Goal: Task Accomplishment & Management: Use online tool/utility

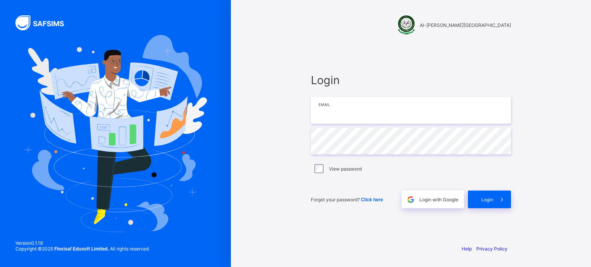
type input "**********"
click at [484, 202] on span "Login" at bounding box center [487, 200] width 12 height 6
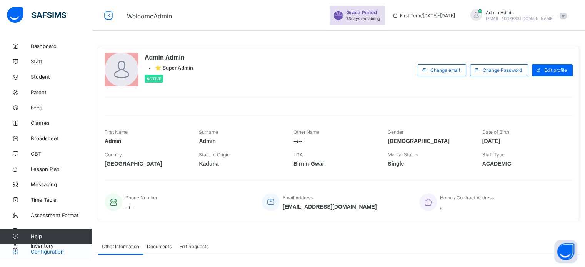
click at [52, 254] on span "Configuration" at bounding box center [61, 252] width 61 height 6
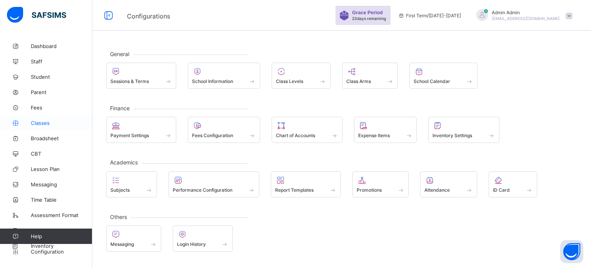
click at [40, 124] on span "Classes" at bounding box center [62, 123] width 62 height 6
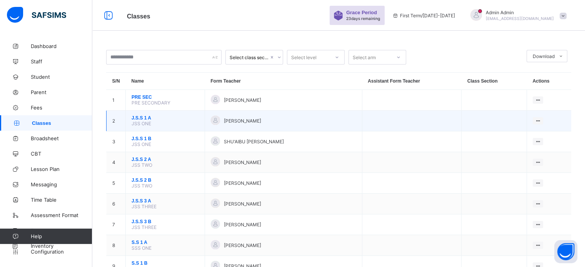
scroll to position [38, 0]
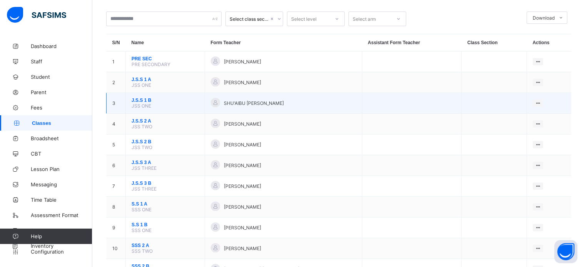
click at [141, 103] on span "J.S.S 1 B" at bounding box center [165, 100] width 67 height 5
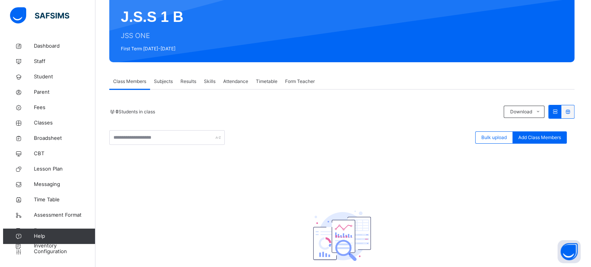
scroll to position [77, 0]
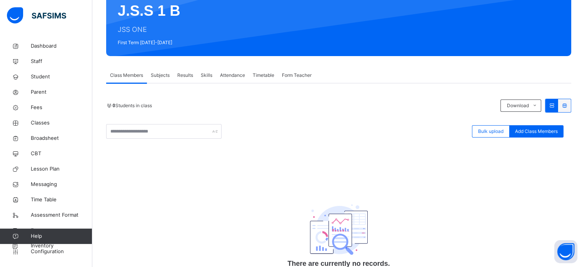
click at [496, 133] on span "Bulk upload" at bounding box center [490, 131] width 25 height 7
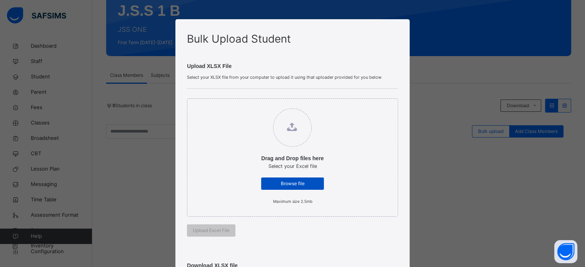
click at [289, 182] on span "Browse file" at bounding box center [292, 184] width 51 height 7
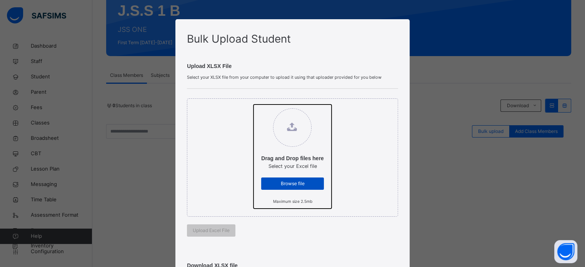
click at [254, 105] on input "Drag and Drop files here Select your Excel file Browse file Maximum size 2.5mb" at bounding box center [254, 105] width 0 height 0
type input "**********"
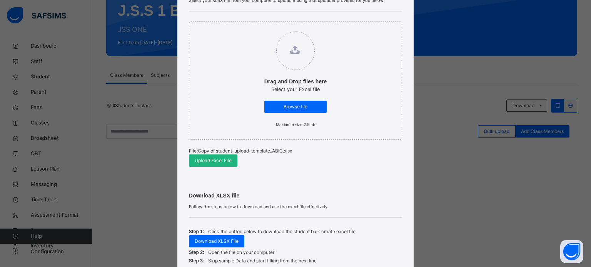
click at [219, 163] on span "Upload Excel File" at bounding box center [213, 160] width 37 height 7
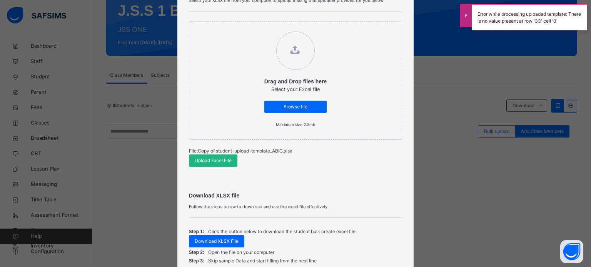
click at [227, 161] on span "Upload Excel File" at bounding box center [213, 160] width 37 height 7
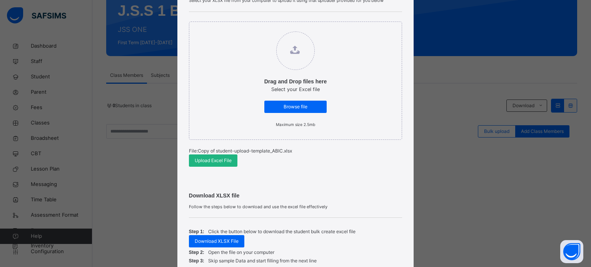
click at [222, 158] on span "Upload Excel File" at bounding box center [213, 160] width 37 height 7
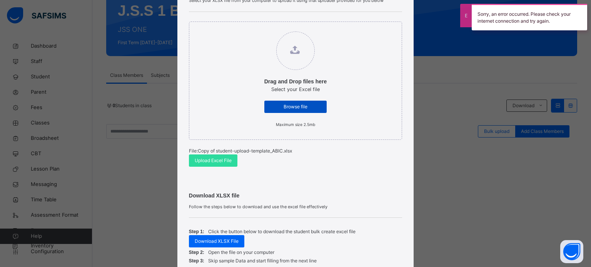
click at [299, 108] on span "Browse file" at bounding box center [295, 107] width 51 height 7
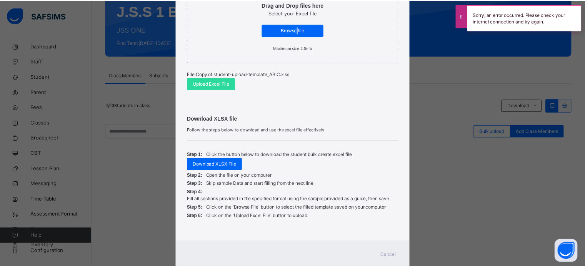
scroll to position [175, 0]
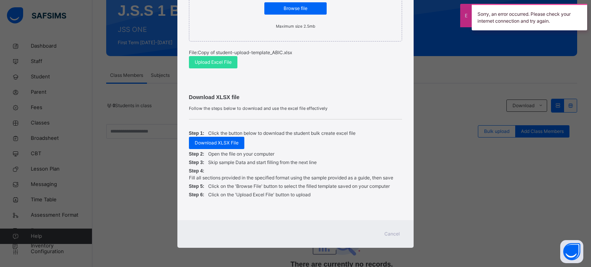
click at [386, 237] on span "Cancel" at bounding box center [391, 234] width 15 height 7
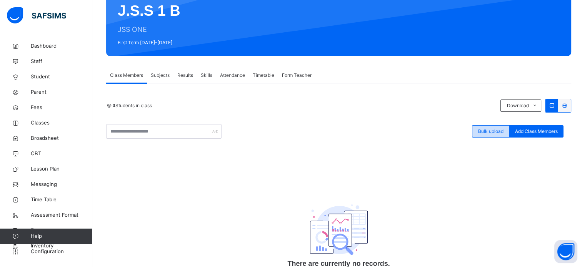
click at [501, 126] on div "Bulk upload" at bounding box center [491, 131] width 38 height 12
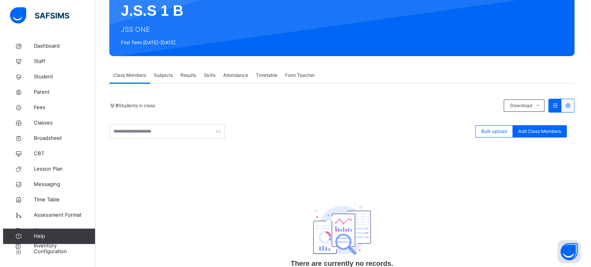
scroll to position [168, 0]
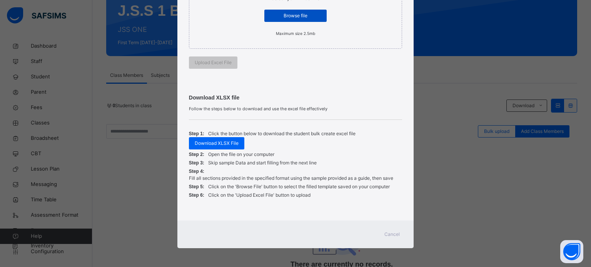
click at [296, 15] on span "Browse file" at bounding box center [295, 15] width 51 height 7
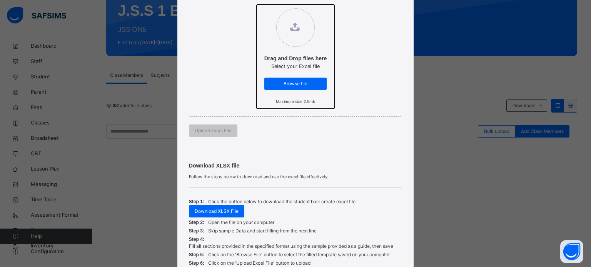
scroll to position [115, 0]
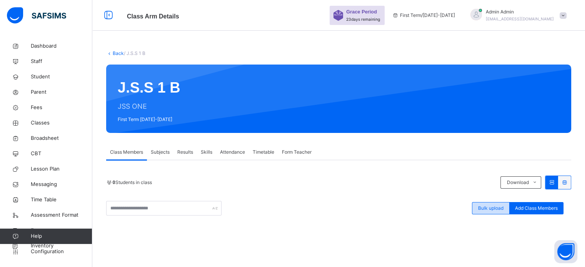
click at [498, 208] on span "Bulk upload" at bounding box center [490, 208] width 25 height 7
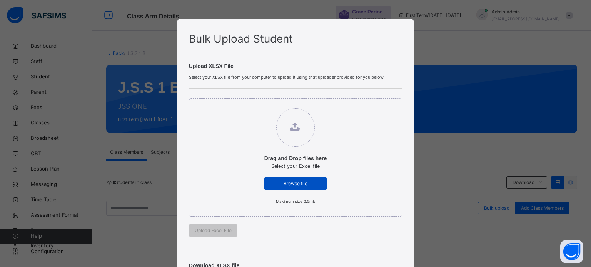
click at [296, 181] on span "Browse file" at bounding box center [295, 184] width 51 height 7
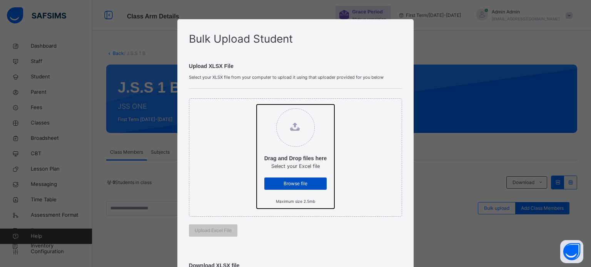
click at [257, 105] on input "Drag and Drop files here Select your Excel file Browse file Maximum size 2.5mb" at bounding box center [257, 105] width 0 height 0
type input "**********"
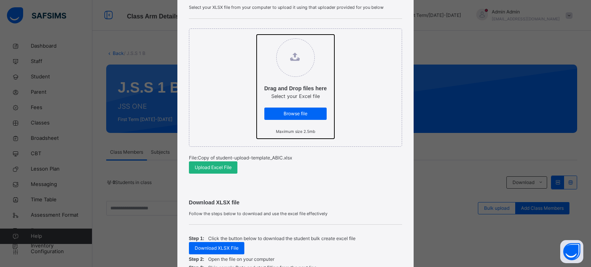
scroll to position [77, 0]
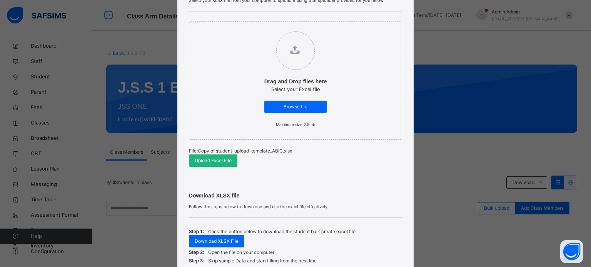
click at [220, 160] on span "Upload Excel File" at bounding box center [213, 160] width 37 height 7
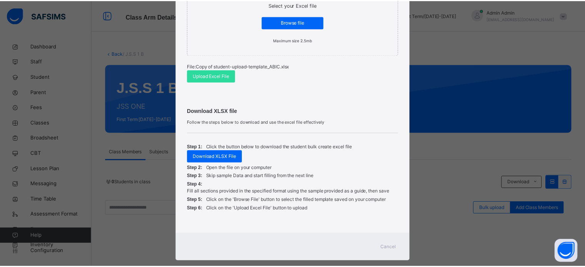
scroll to position [175, 0]
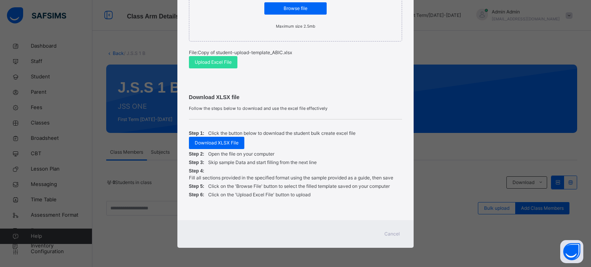
click at [392, 234] on span "Cancel" at bounding box center [391, 234] width 15 height 7
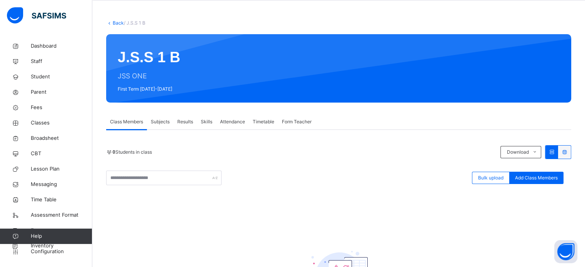
scroll to position [0, 0]
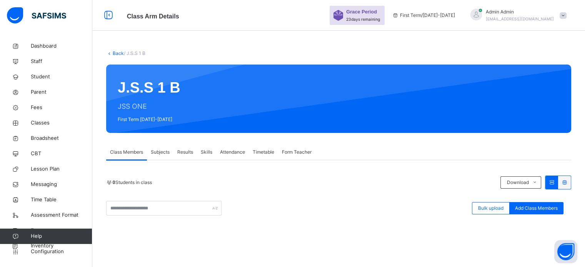
click at [516, 10] on span "Admin Admin" at bounding box center [520, 11] width 68 height 7
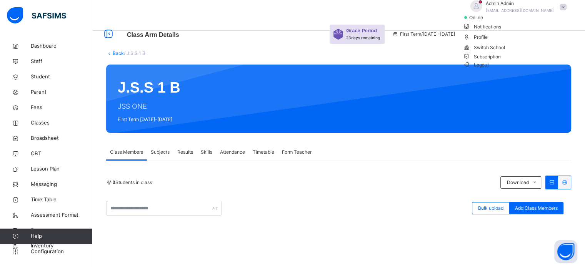
click at [501, 60] on span "Subscription" at bounding box center [482, 57] width 38 height 6
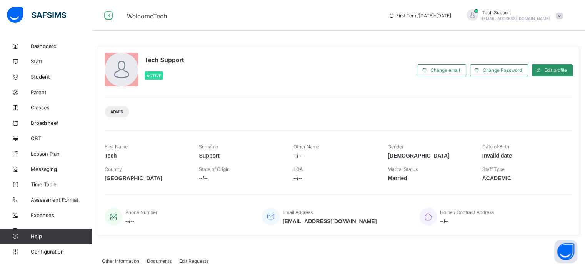
click at [482, 15] on div at bounding box center [472, 15] width 19 height 13
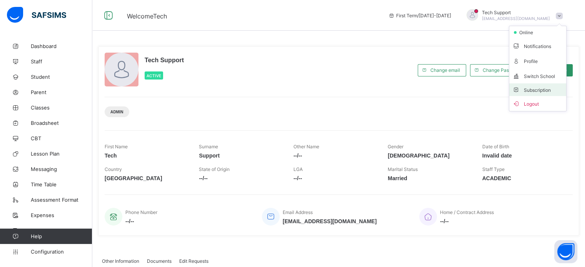
click at [547, 90] on span "Subscription" at bounding box center [532, 90] width 38 height 6
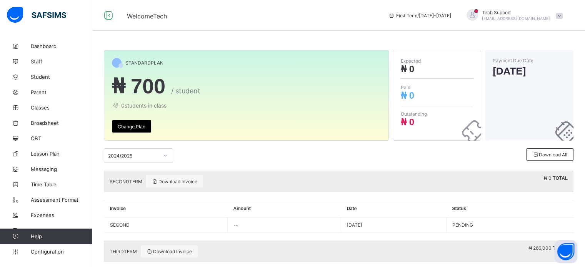
click at [517, 80] on div "Payment Due Date [DATE]" at bounding box center [529, 95] width 89 height 91
